Goal: Task Accomplishment & Management: Manage account settings

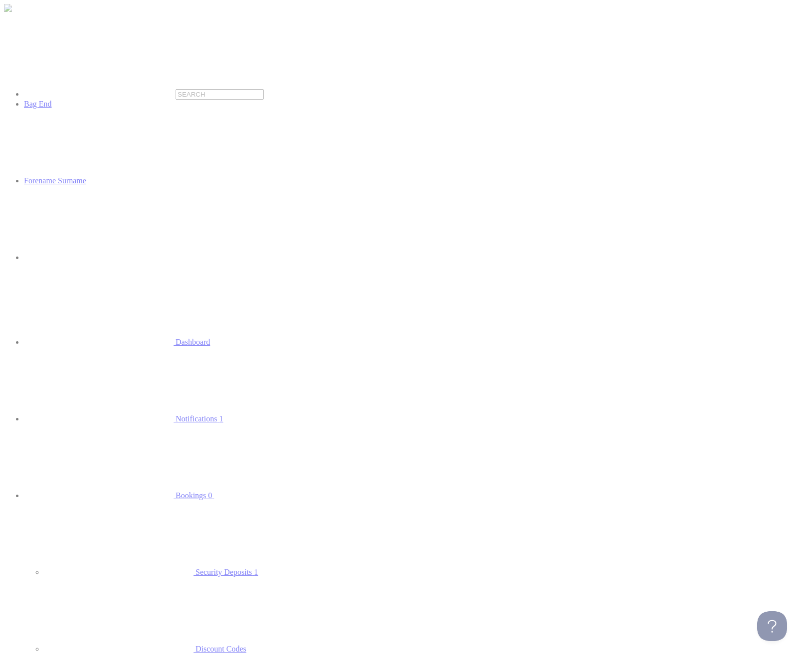
scroll to position [0, 0]
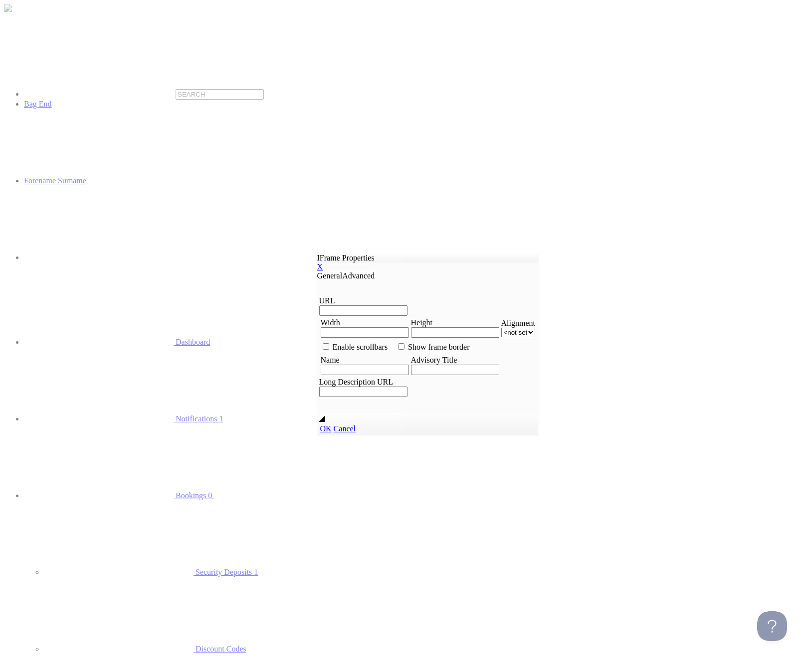
drag, startPoint x: 494, startPoint y: 256, endPoint x: 275, endPoint y: 172, distance: 235.0
click at [323, 263] on link "X" at bounding box center [320, 267] width 6 height 8
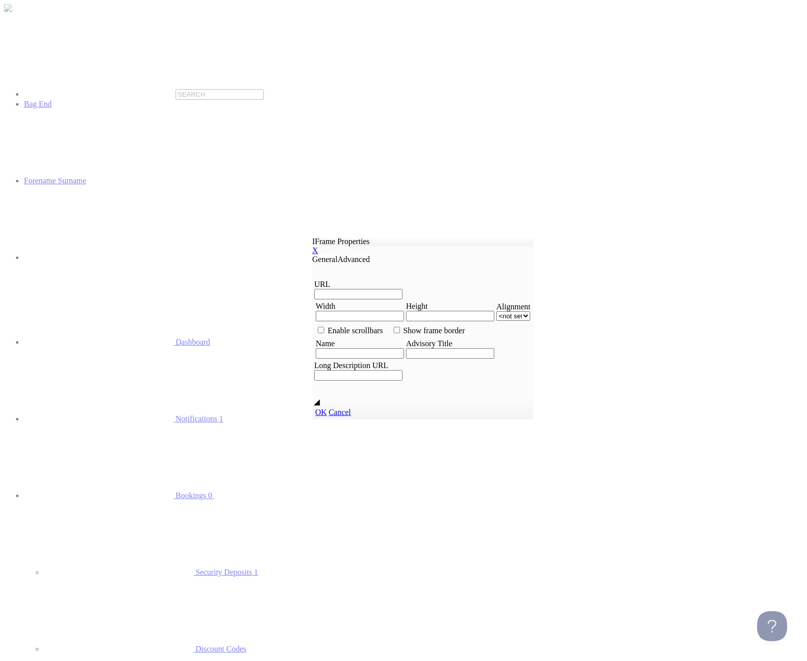
paste input "bagend"
type input "b"
paste input "https://www.youtube.com/embed/jYMTJKE8d-0?si=_pTzfZ1xTcnE85OS&start="
type input "https://www.youtube.com/embed/jYMTJKE8d-0?si=_pTzfZ1xTcnE85OS&start=5"
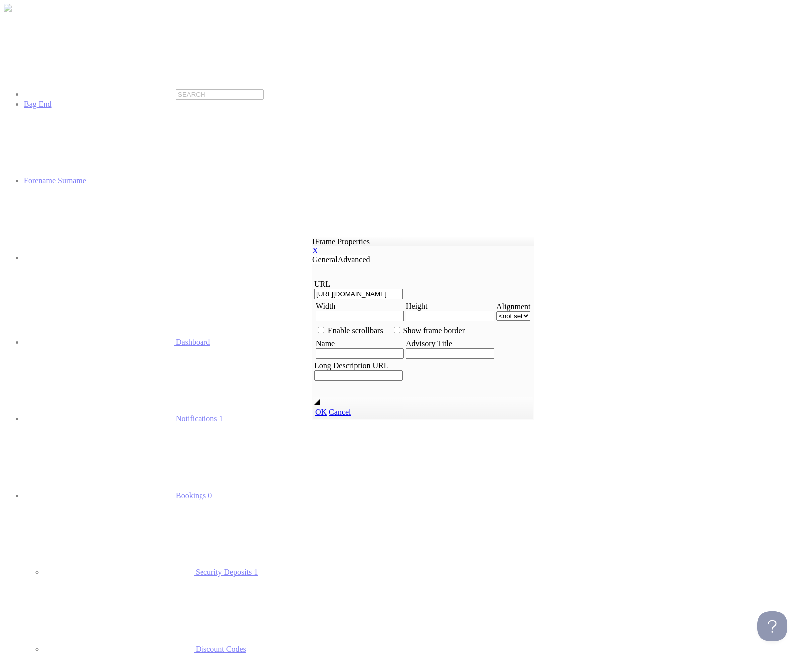
click at [344, 314] on input "Width" at bounding box center [360, 316] width 88 height 10
type input "560"
type input "315"
click at [364, 255] on link "Advanced" at bounding box center [353, 259] width 32 height 8
drag, startPoint x: 331, startPoint y: 256, endPoint x: 377, endPoint y: 296, distance: 60.4
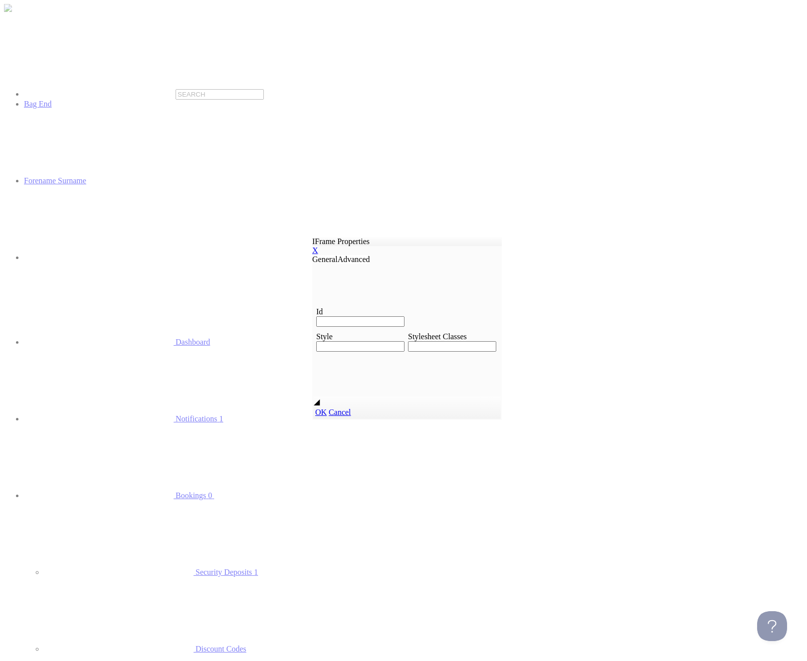
click at [332, 256] on link "General" at bounding box center [324, 259] width 25 height 8
click at [327, 415] on span "OK" at bounding box center [320, 412] width 11 height 8
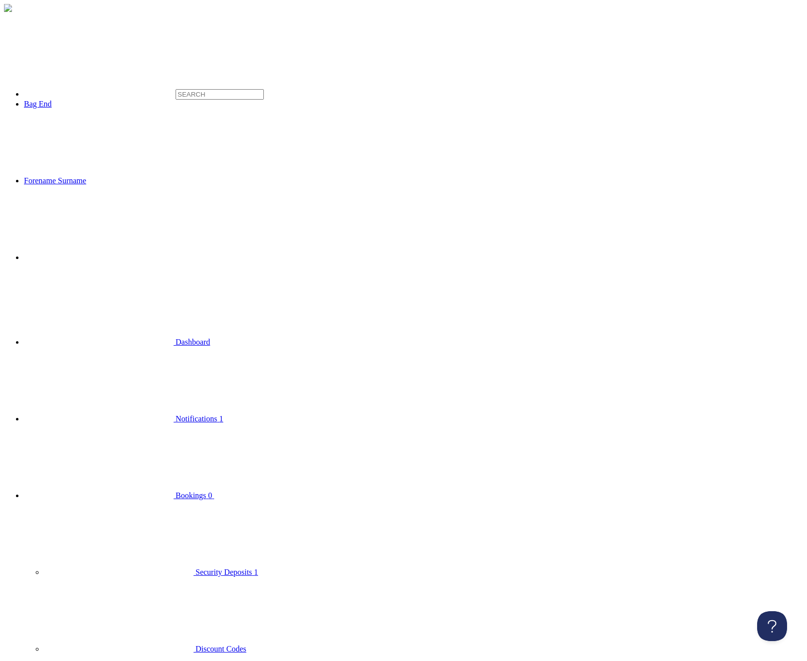
scroll to position [460, 0]
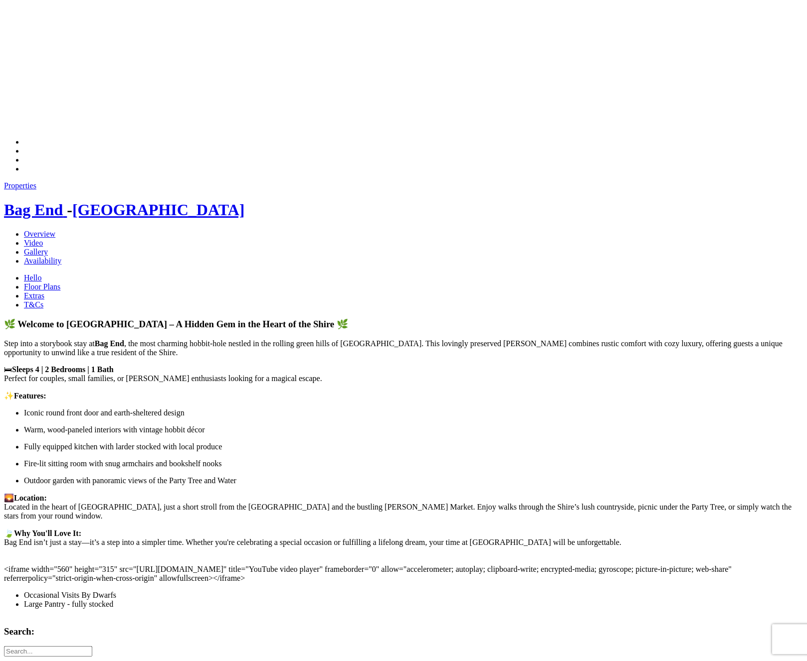
scroll to position [227, 0]
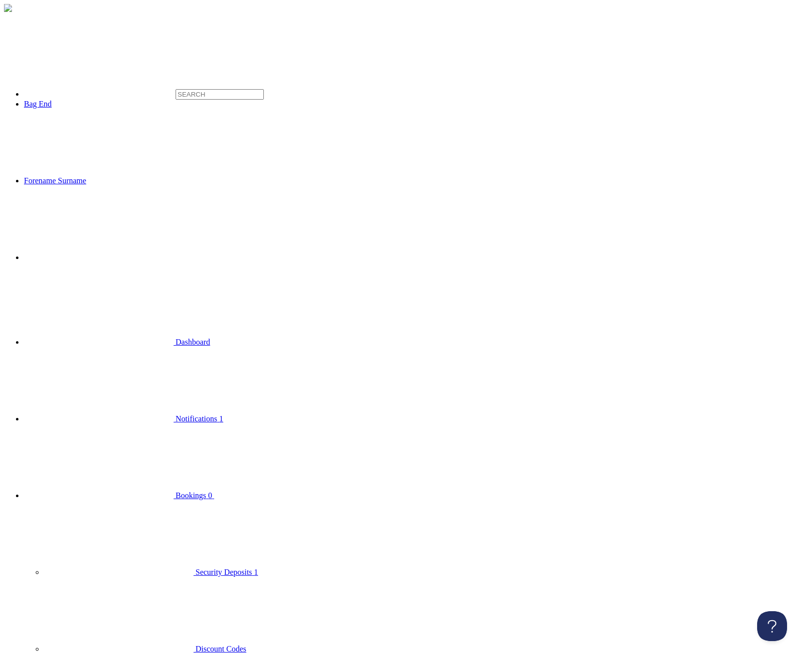
drag, startPoint x: 136, startPoint y: 4782, endPoint x: 362, endPoint y: 4814, distance: 228.1
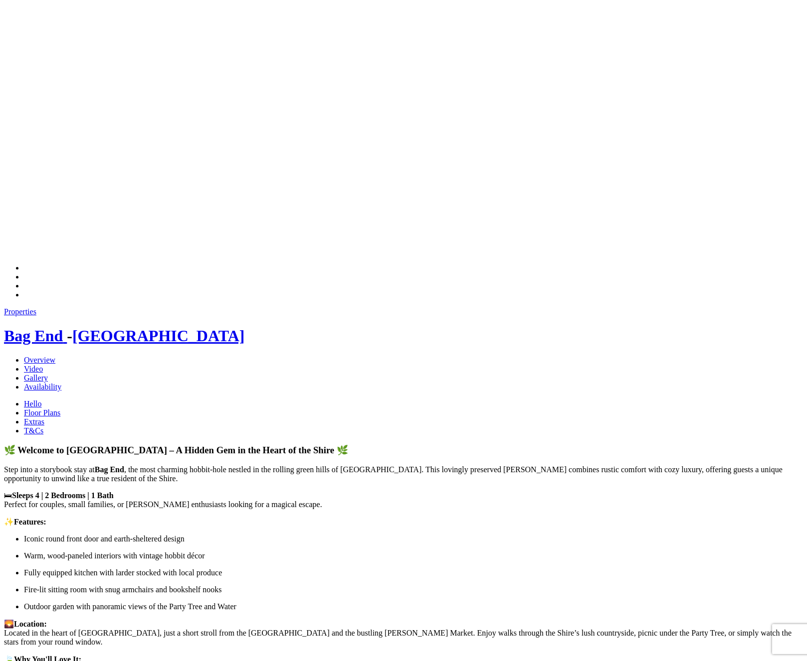
scroll to position [403, 0]
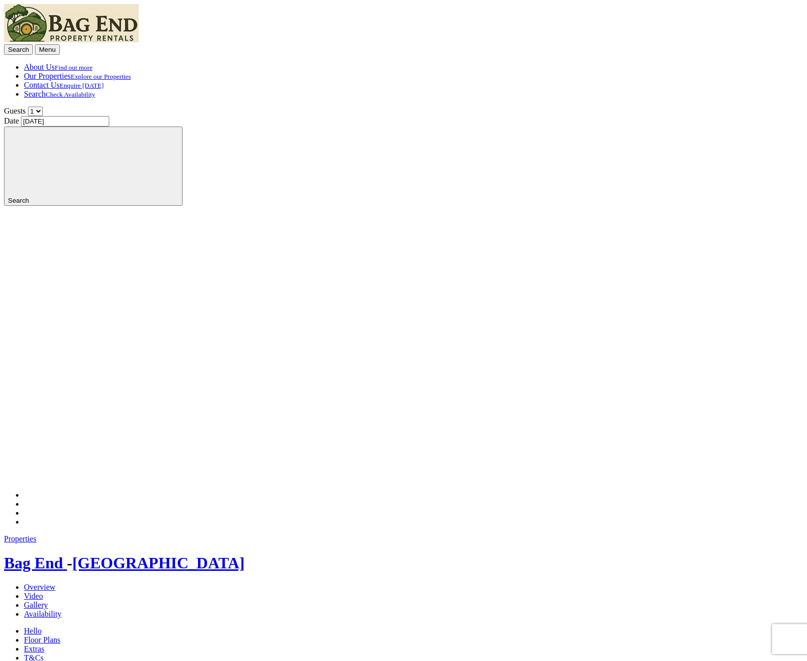
click at [363, 535] on div "Properties Bag End - Somerset Overview Video Gallery Availability Hello Floor P…" at bounding box center [403, 599] width 799 height 129
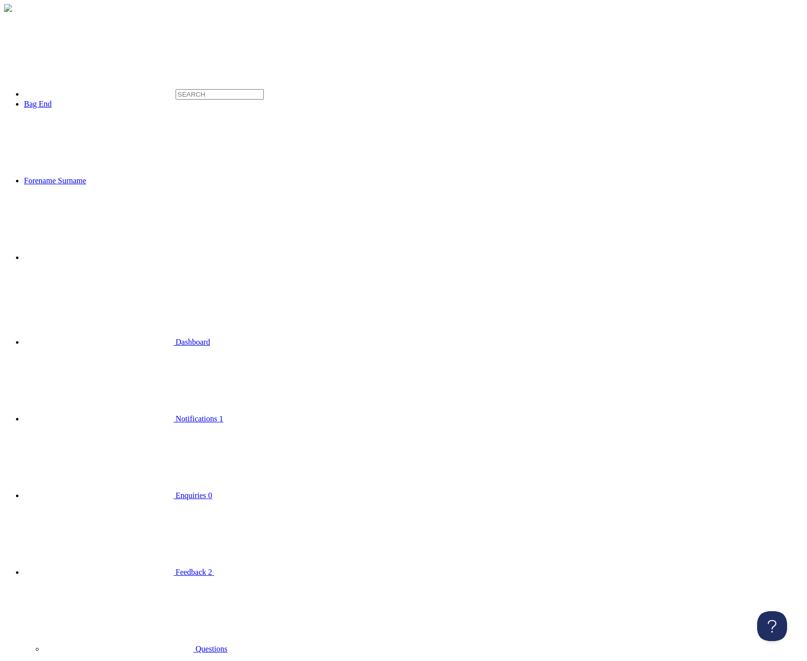
type textarea "<l1 ipsu-dol="704" sita-conse="286">🌿 Adipisc el Sed Doe &tempo; I Utlabo Etd m…"
